Goal: Task Accomplishment & Management: Manage account settings

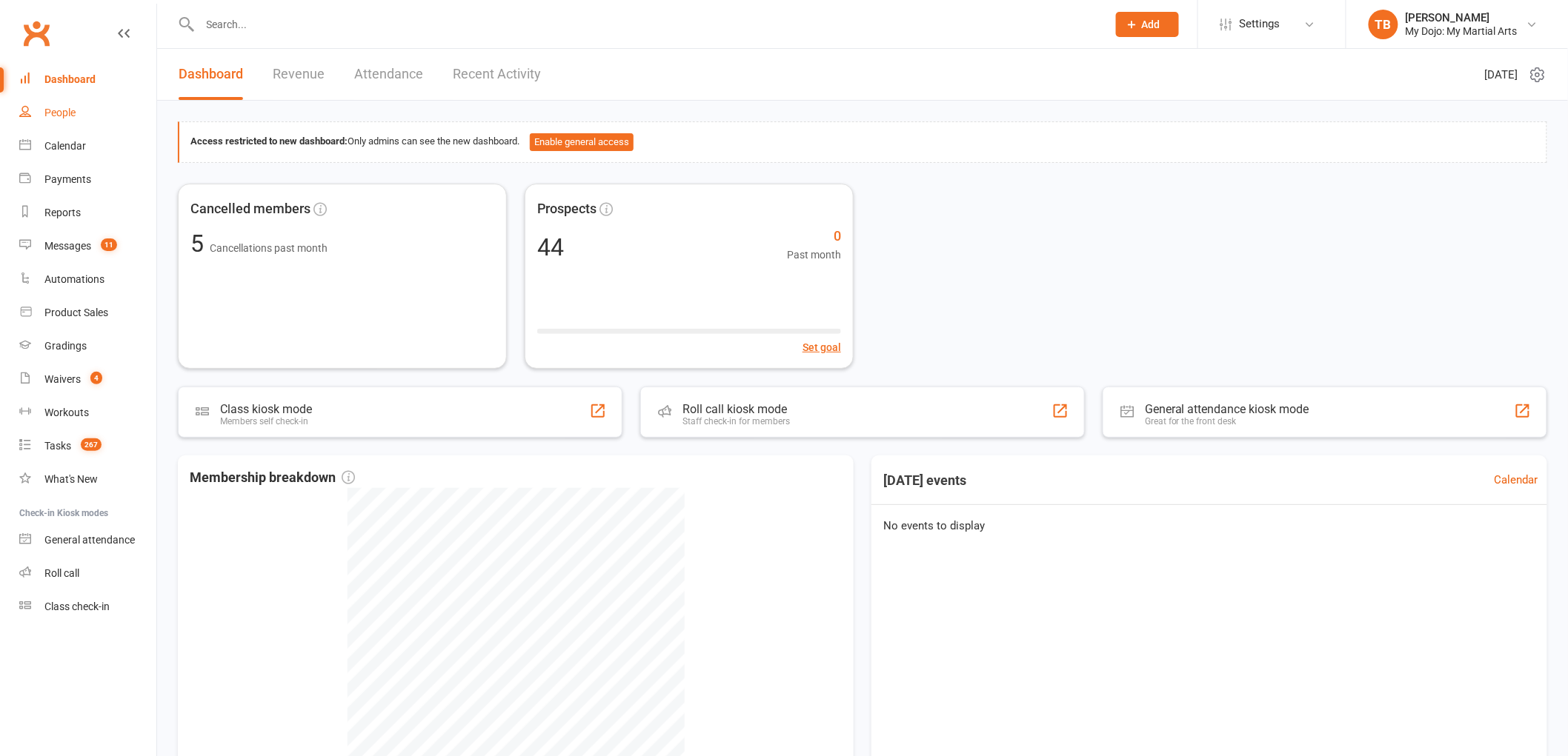
click at [58, 112] on div "People" at bounding box center [60, 113] width 31 height 12
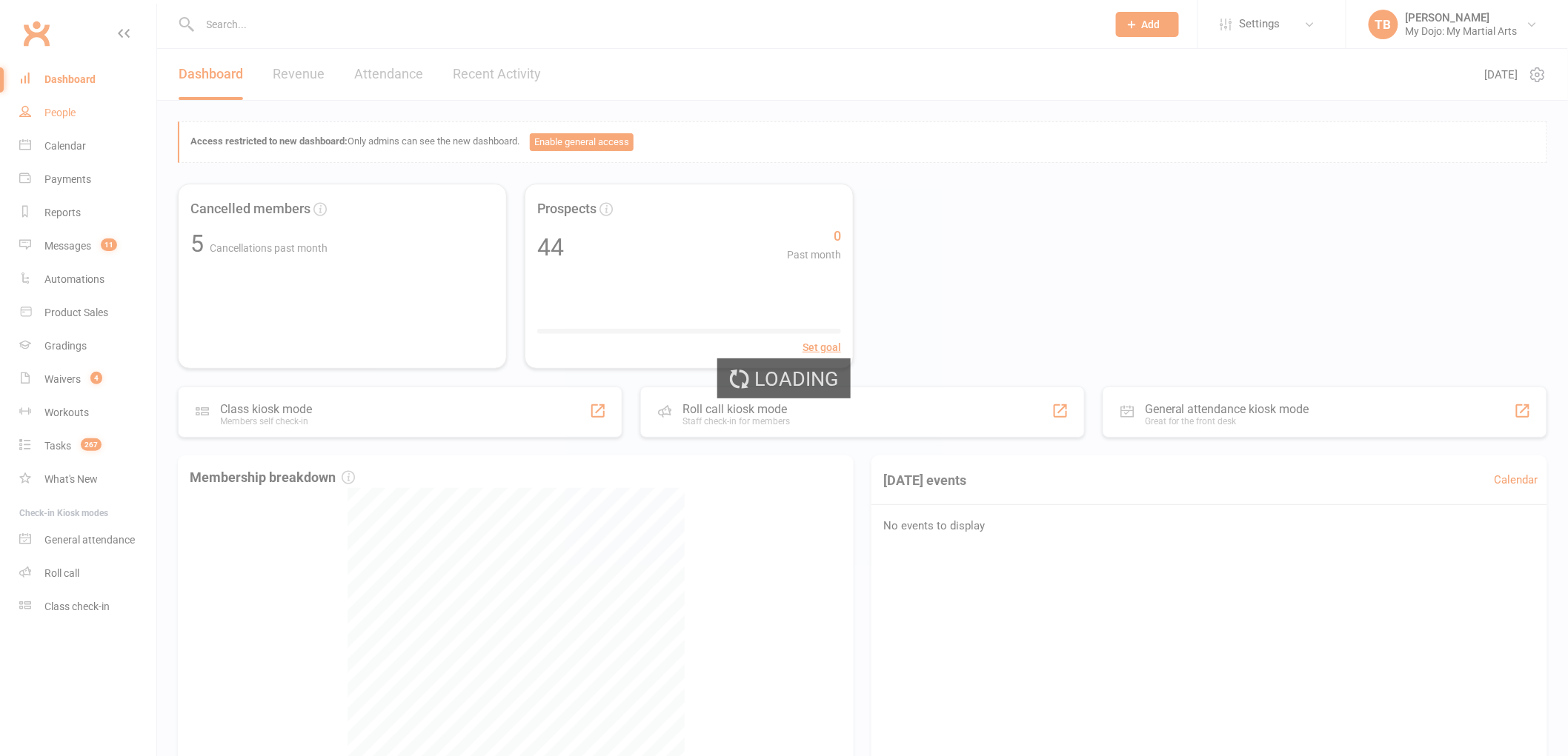
select select "100"
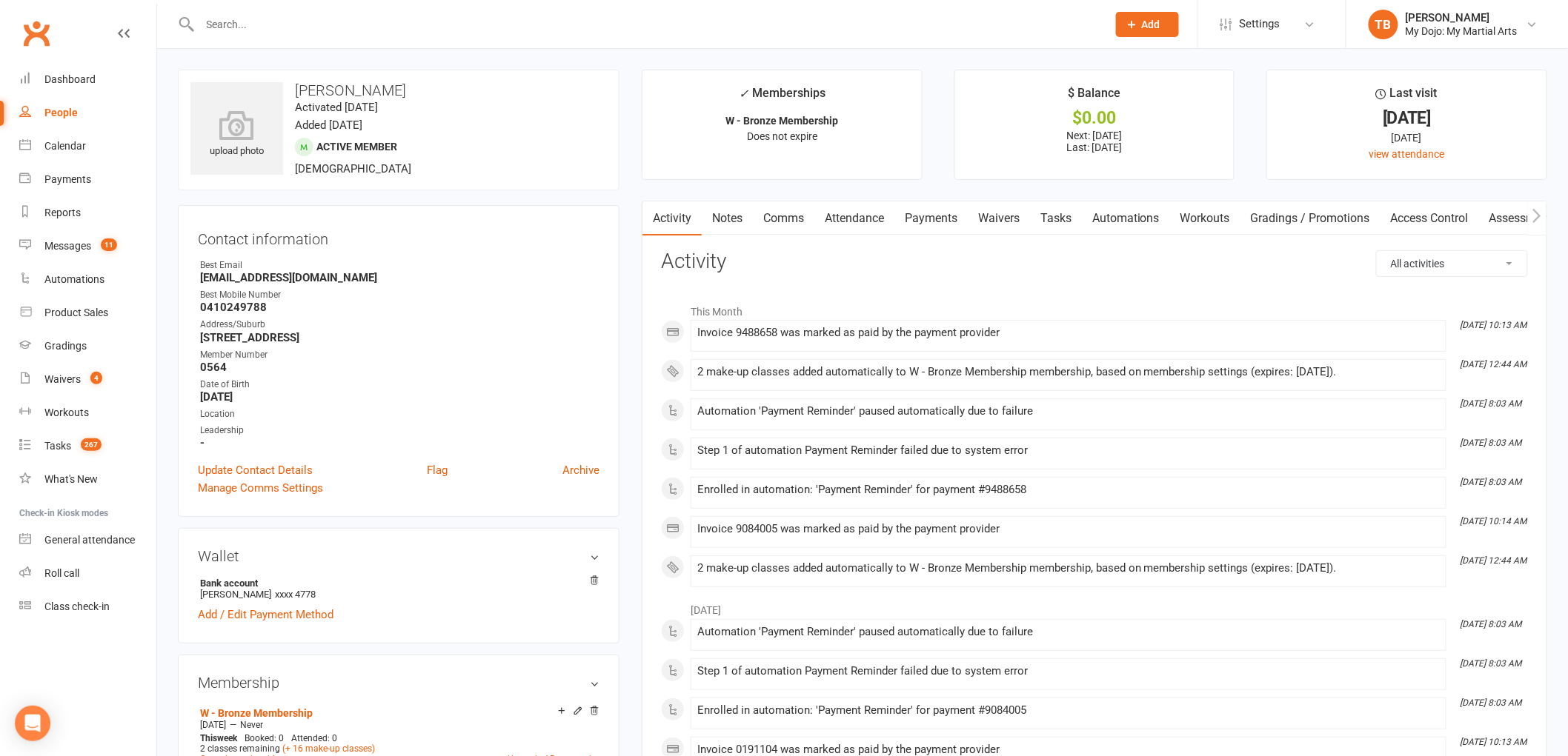
click at [947, 219] on link "Payments" at bounding box center [931, 218] width 73 height 34
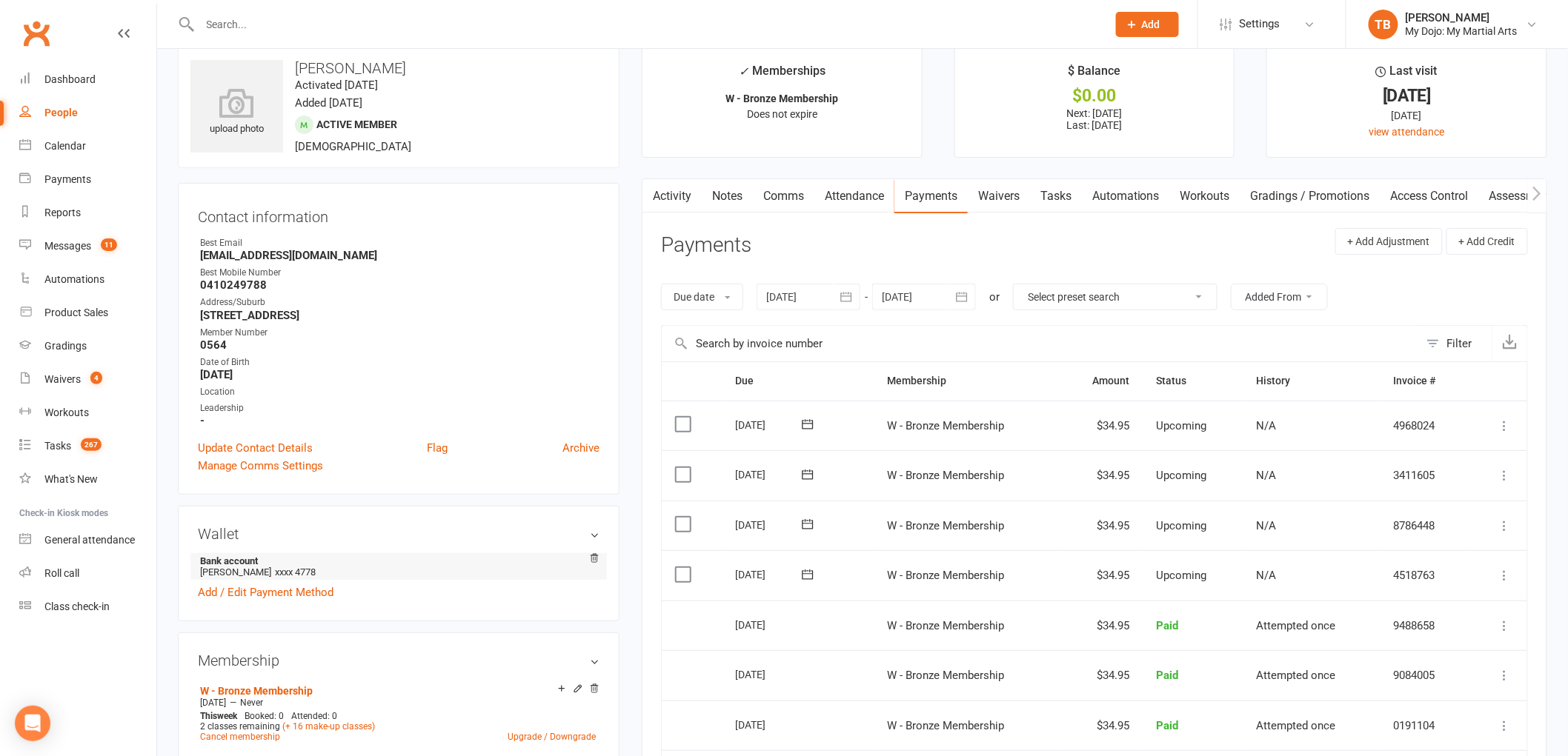
scroll to position [137, 0]
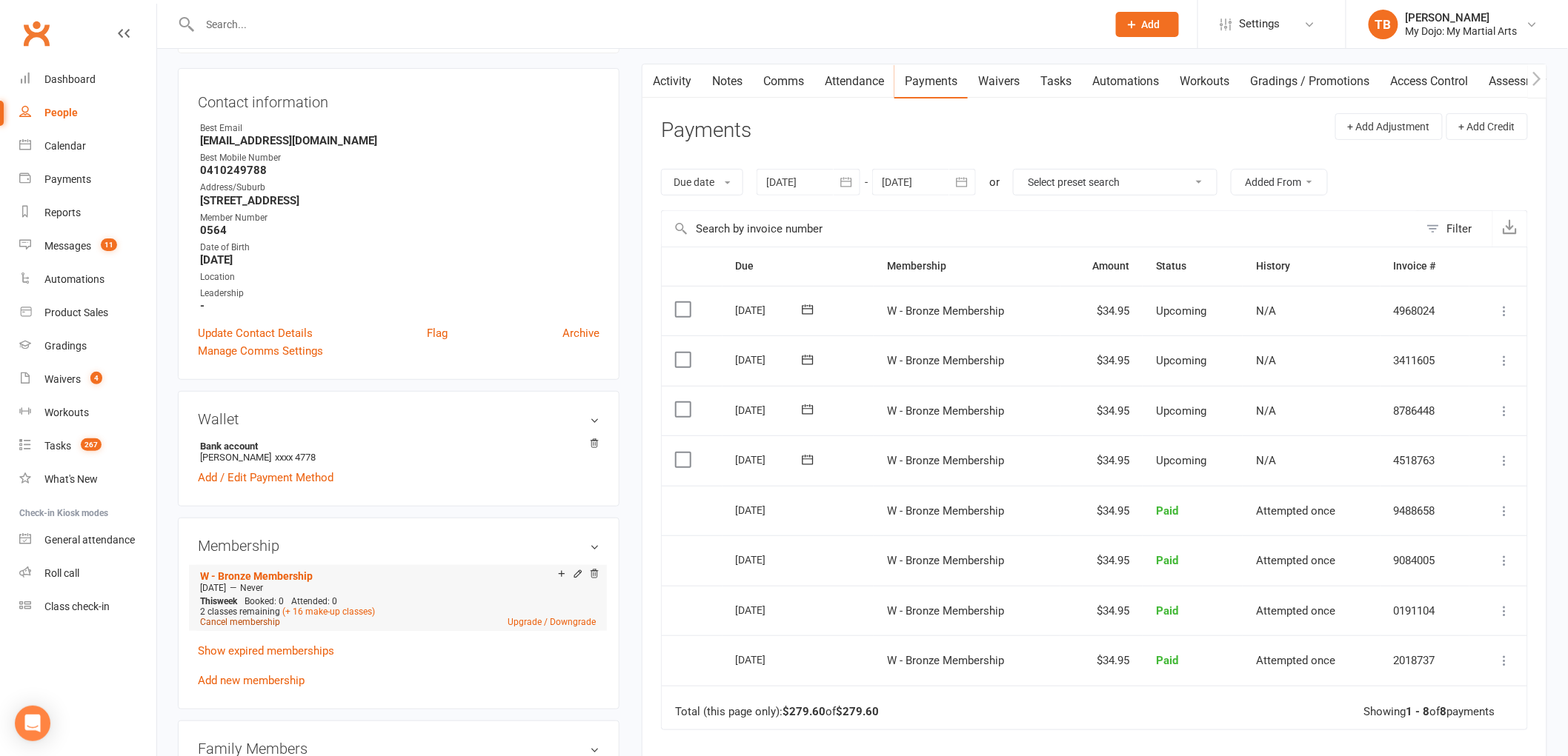
click at [263, 622] on link "Cancel membership" at bounding box center [240, 622] width 80 height 10
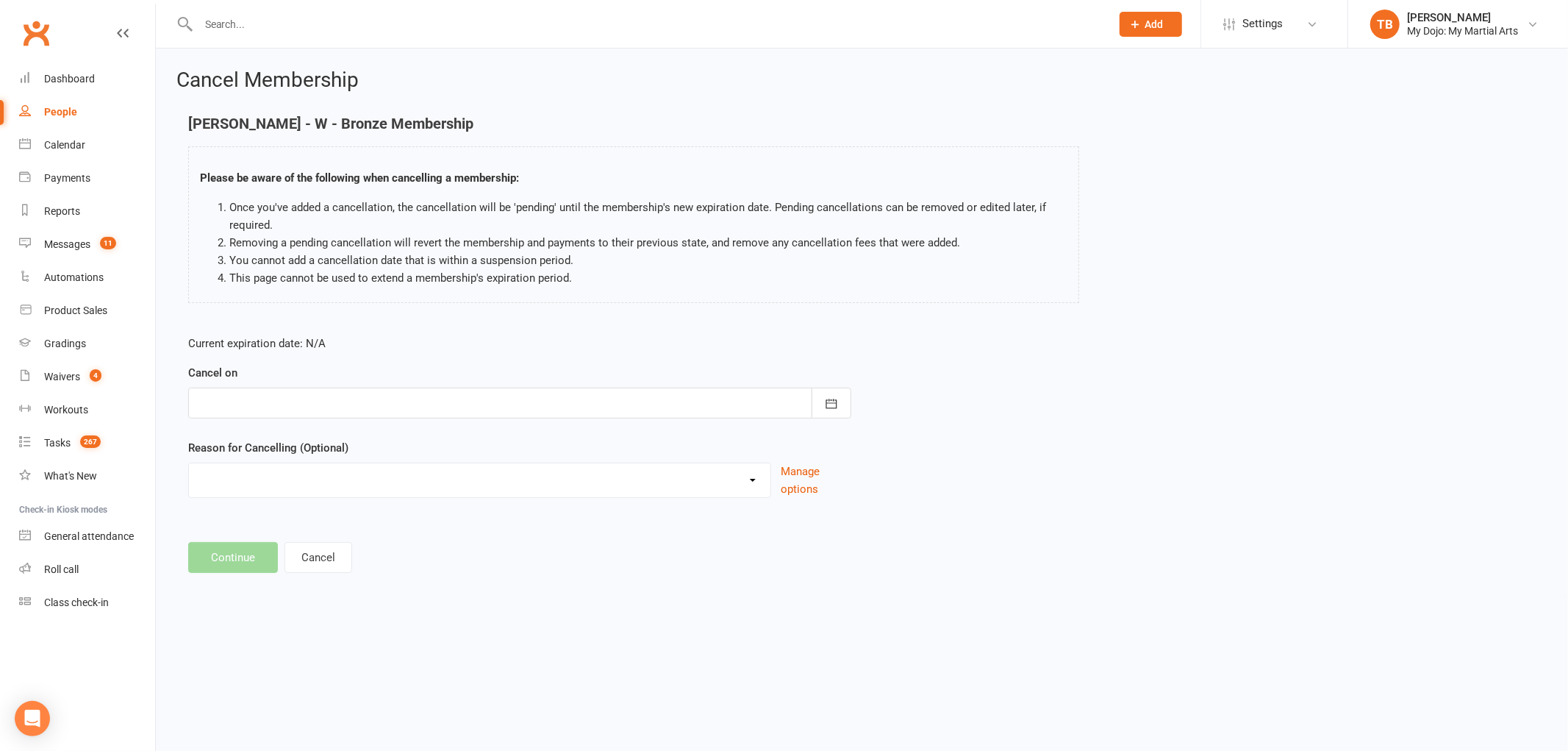
click at [251, 405] on div at bounding box center [519, 403] width 663 height 31
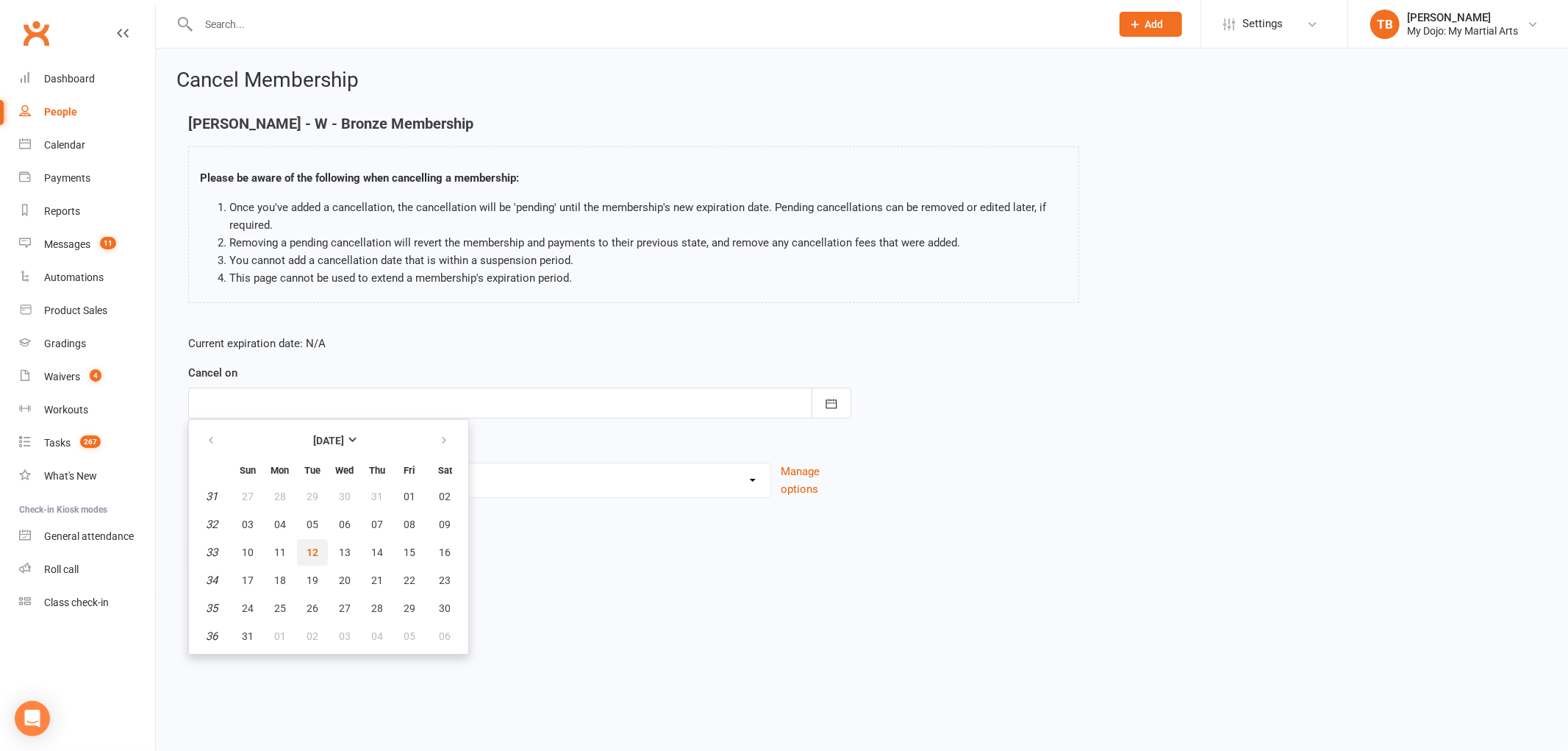
click at [304, 555] on button "12" at bounding box center [313, 552] width 31 height 27
type input "[DATE]"
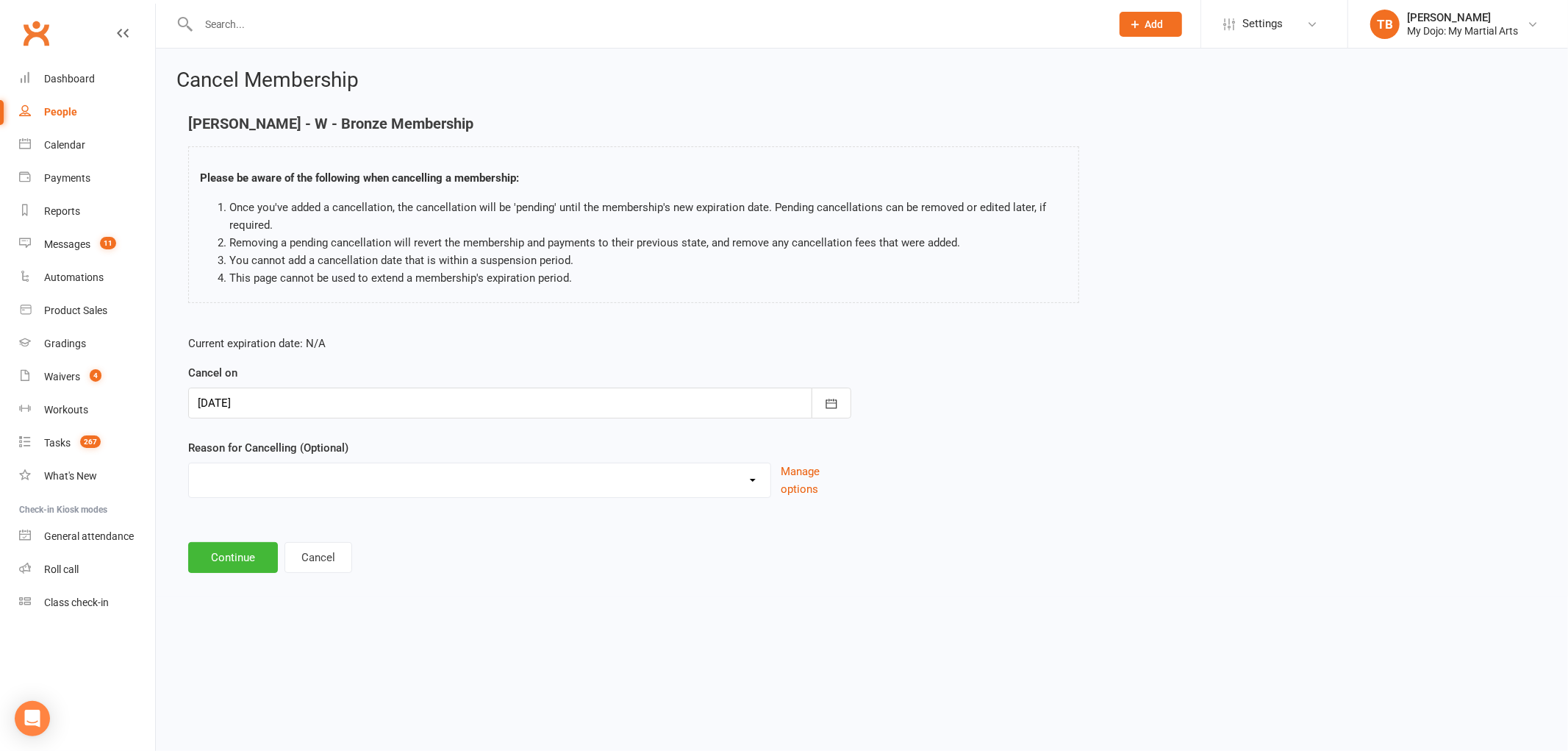
click at [244, 480] on select "Holiday Injury Moved Away Moved to spark Other reason" at bounding box center [479, 478] width 582 height 29
select select "3"
click at [189, 463] on select "Holiday Injury Moved Away Moved to spark Other reason" at bounding box center [479, 478] width 582 height 29
click at [232, 552] on button "Continue" at bounding box center [232, 558] width 89 height 31
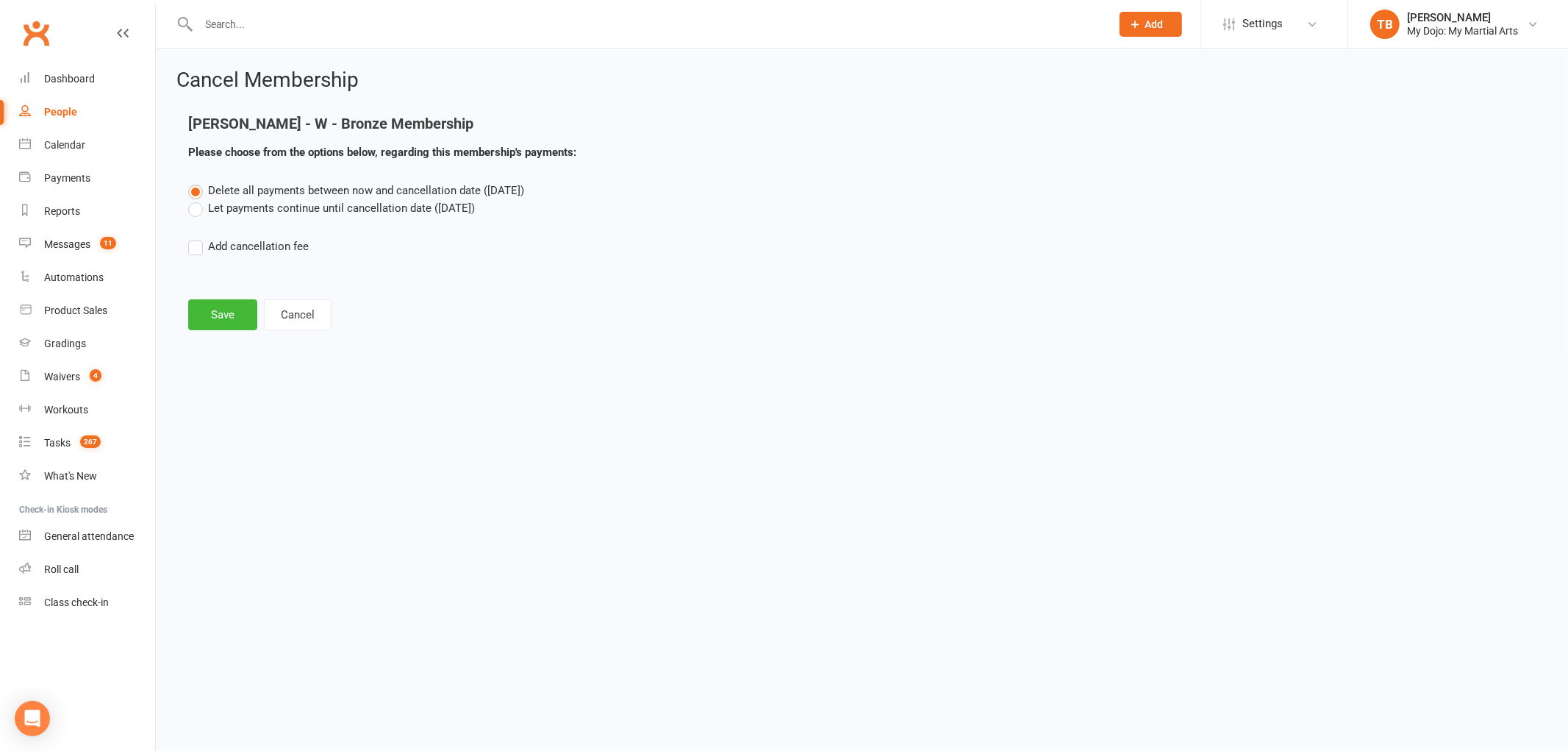
click at [244, 209] on label "Let payments continue until cancellation date ([DATE])" at bounding box center [331, 208] width 287 height 17
click at [198, 199] on input "Let payments continue until cancellation date ([DATE])" at bounding box center [192, 199] width 10 height 0
click at [225, 334] on div "Cancel Membership [PERSON_NAME] - W - Bronze Membership Please choose from the …" at bounding box center [862, 201] width 1412 height 305
click at [224, 324] on button "Save" at bounding box center [223, 315] width 69 height 31
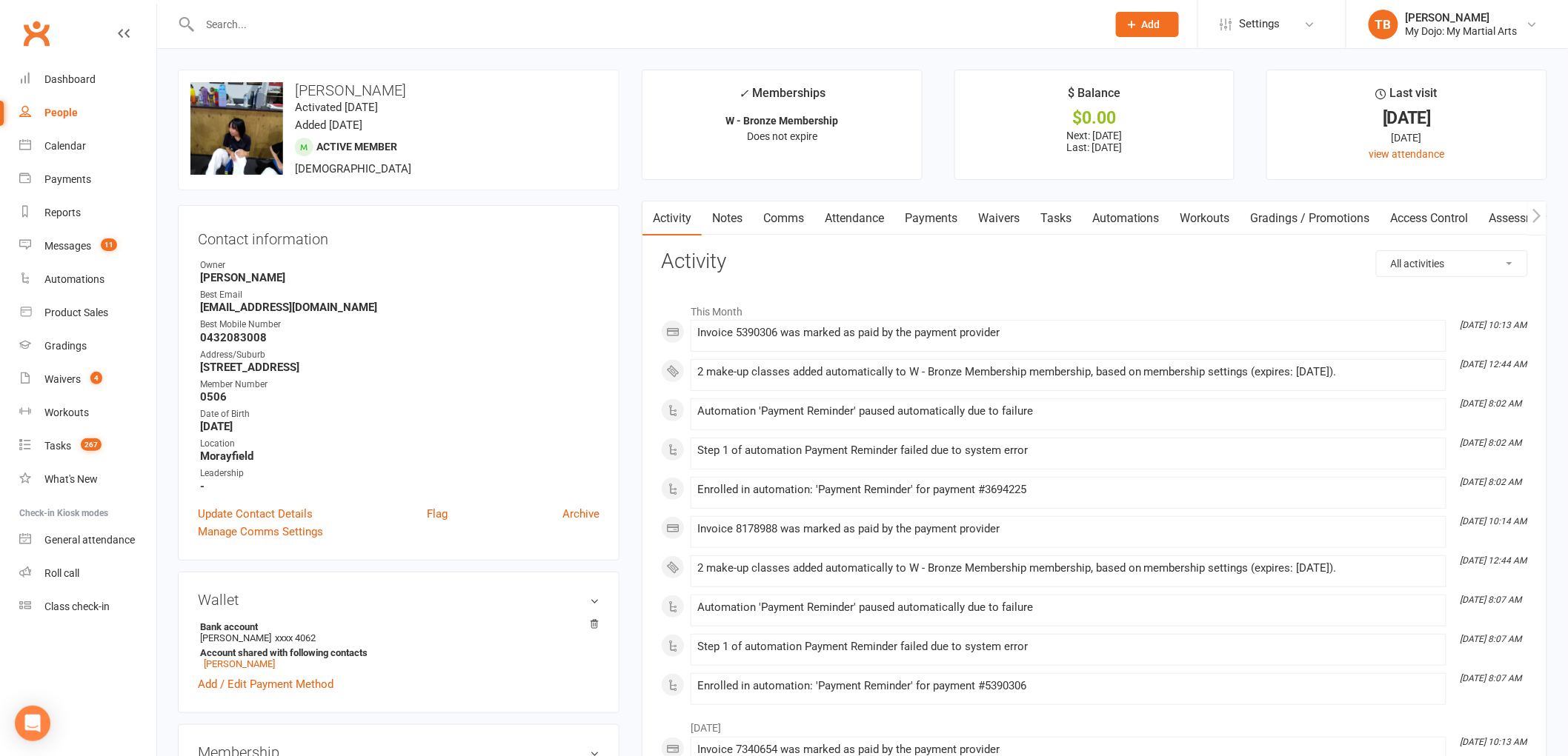
click at [931, 218] on link "Payments" at bounding box center [931, 218] width 73 height 34
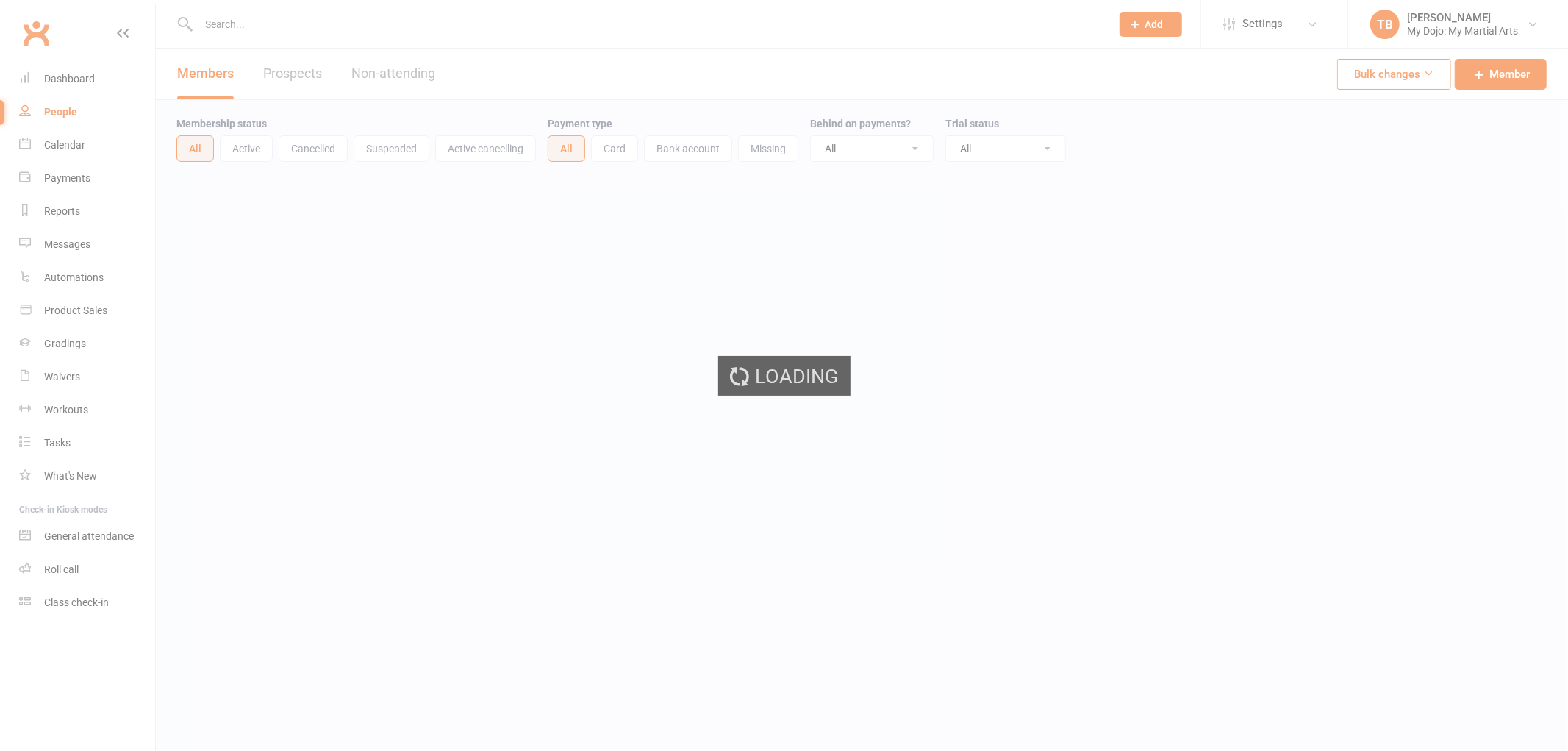
select select "100"
